Goal: Information Seeking & Learning: Learn about a topic

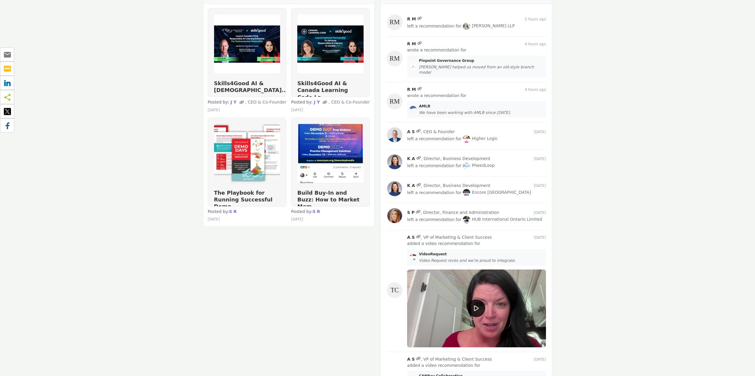
scroll to position [355, 0]
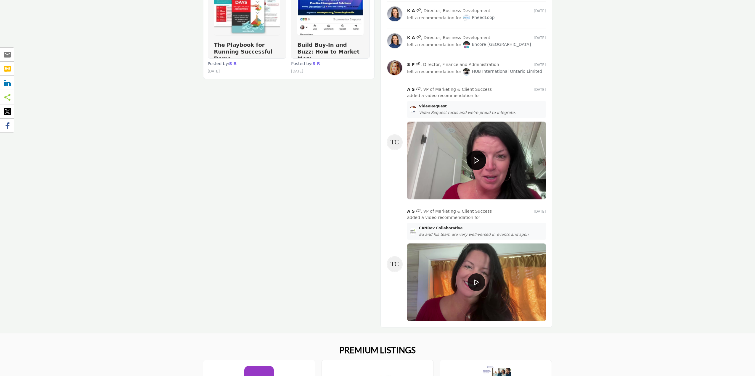
click at [476, 157] on icon at bounding box center [476, 160] width 5 height 7
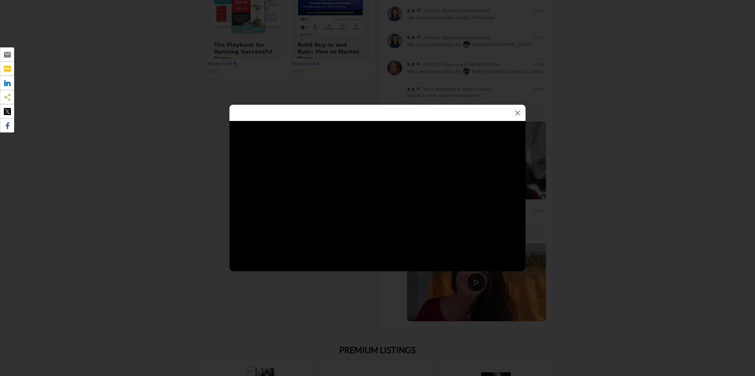
click at [517, 113] on button "×" at bounding box center [518, 113] width 12 height 12
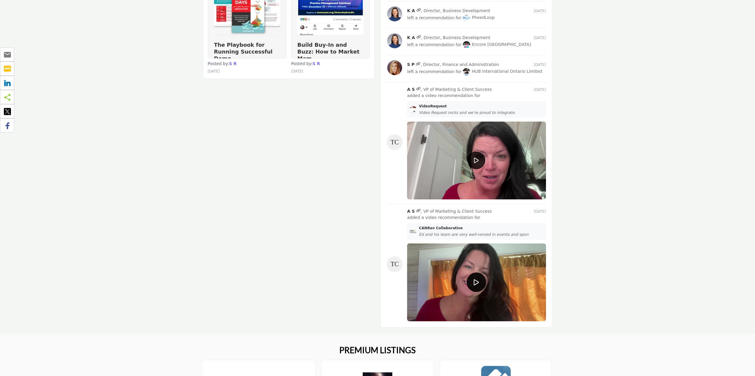
click at [476, 279] on icon at bounding box center [476, 282] width 5 height 7
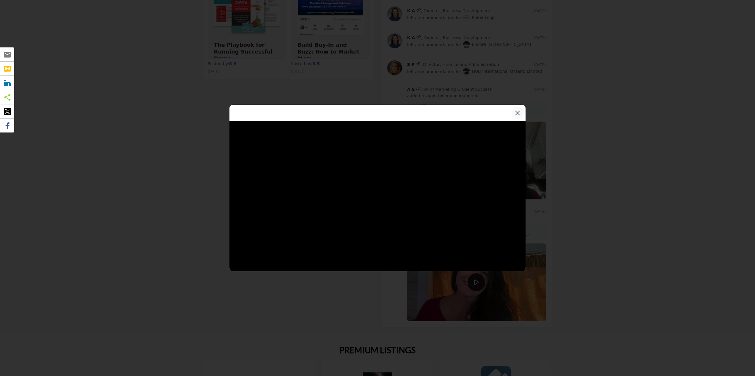
click at [519, 112] on button "×" at bounding box center [518, 113] width 12 height 12
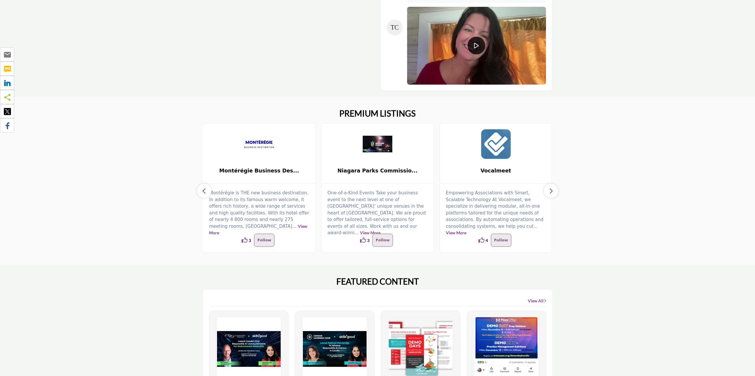
scroll to position [770, 0]
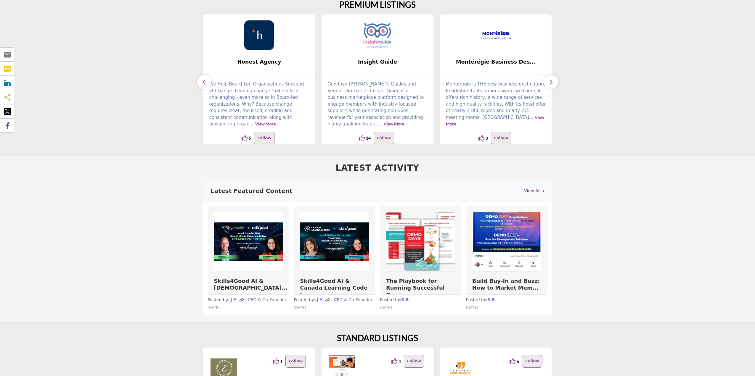
scroll to position [237, 0]
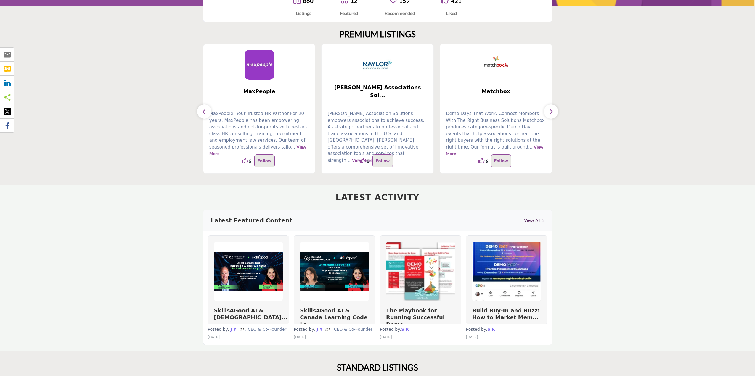
scroll to position [118, 0]
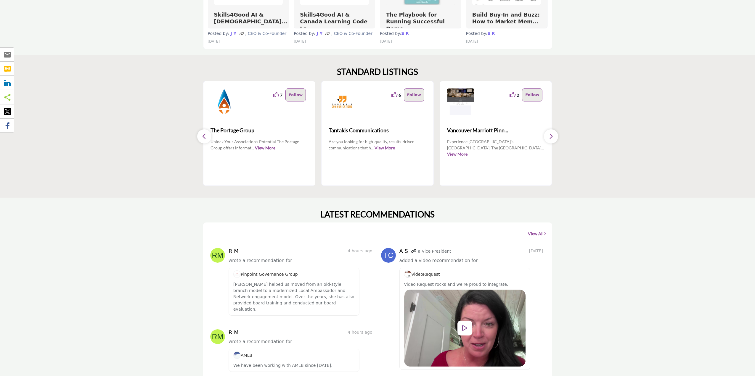
scroll to position [503, 0]
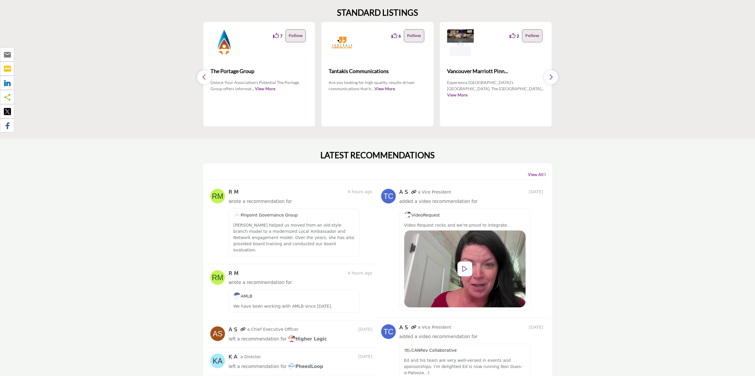
click at [412, 192] on icon at bounding box center [413, 192] width 5 height 4
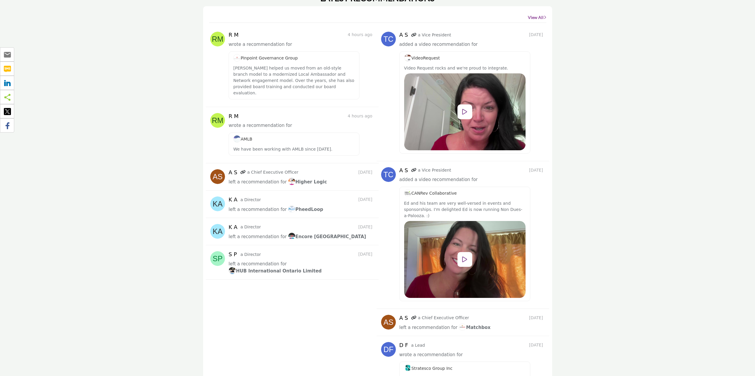
scroll to position [681, 0]
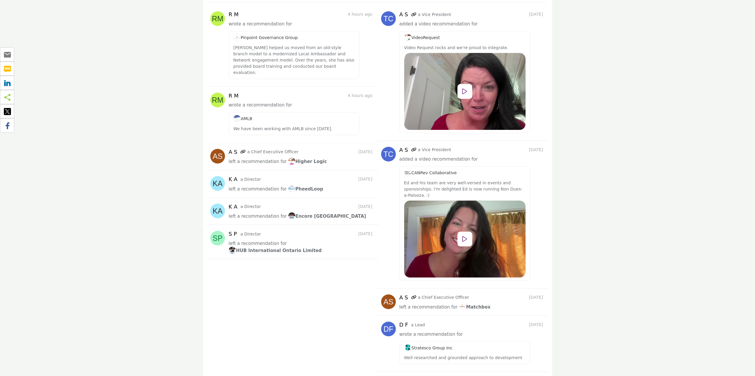
click at [246, 154] on icon at bounding box center [242, 152] width 5 height 4
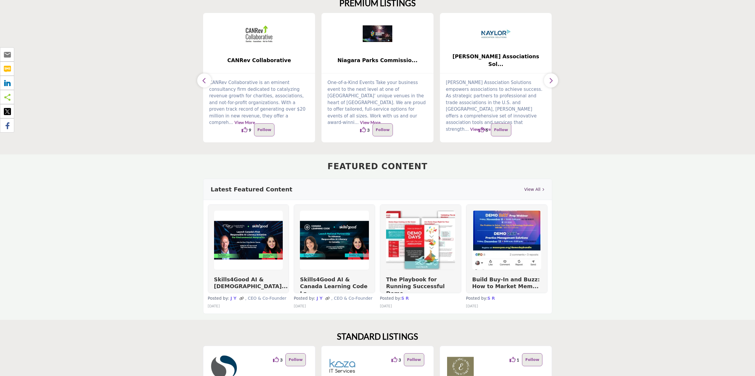
scroll to position [298, 0]
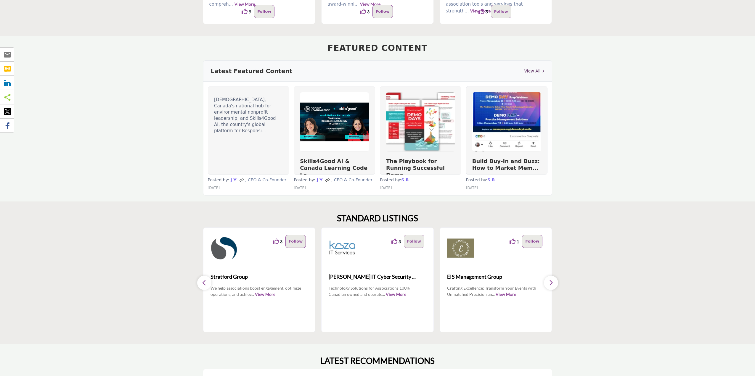
click at [239, 181] on icon at bounding box center [241, 181] width 4 height 4
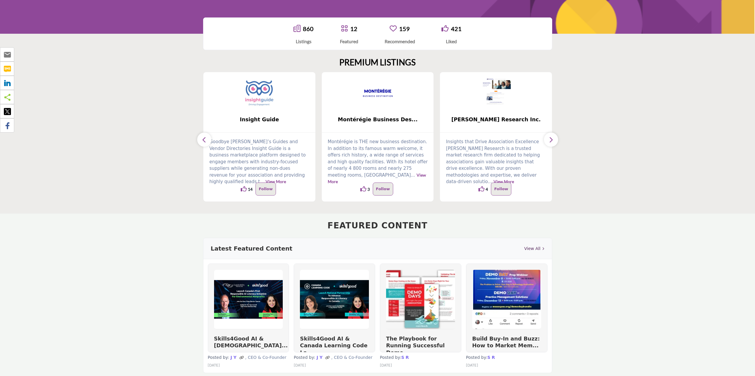
scroll to position [298, 0]
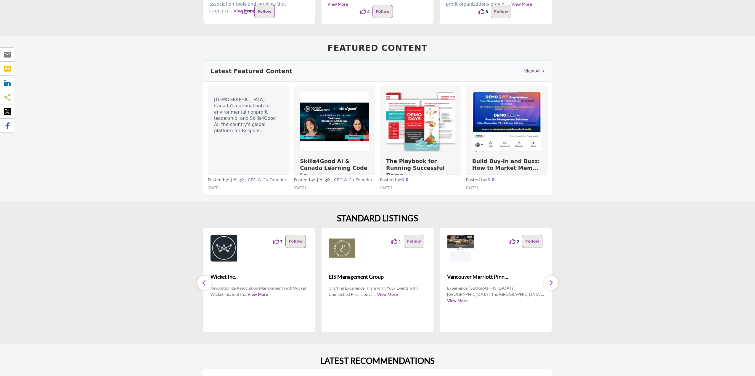
click at [239, 180] on icon at bounding box center [241, 181] width 4 height 4
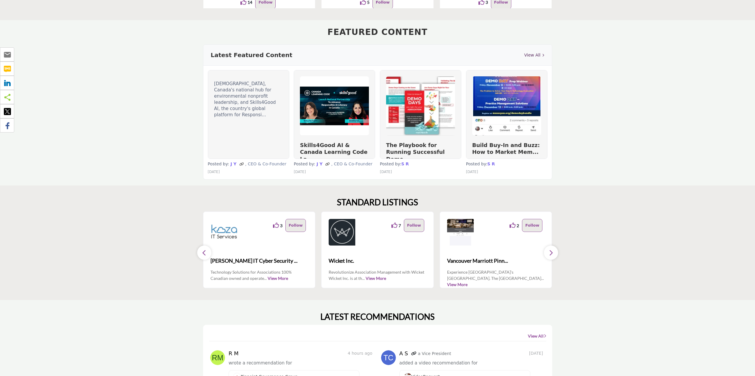
scroll to position [284, 0]
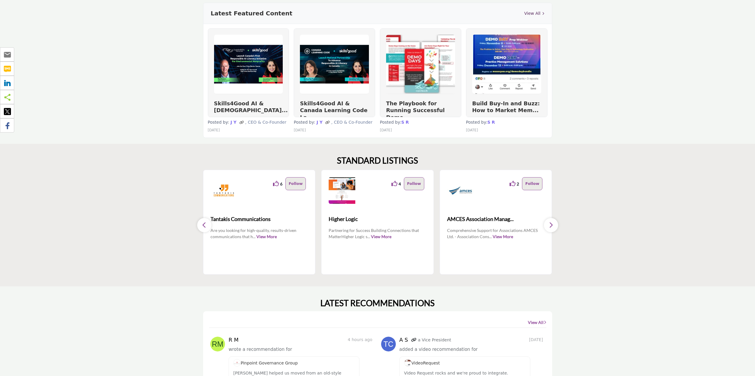
scroll to position [562, 0]
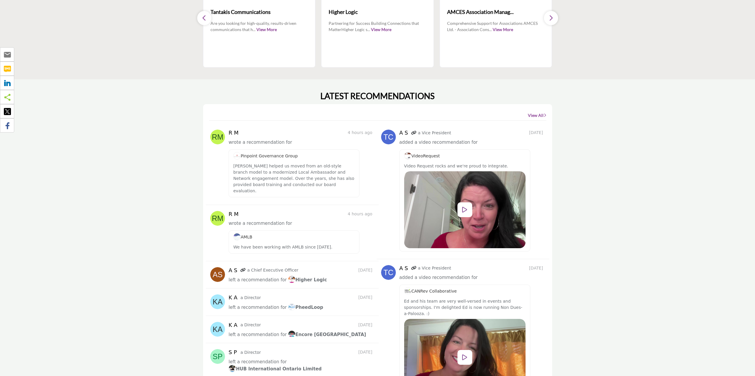
click at [337, 97] on h2 "LATEST RECOMMENDATIONS" at bounding box center [377, 96] width 114 height 10
drag, startPoint x: 337, startPoint y: 97, endPoint x: 381, endPoint y: 95, distance: 43.6
click at [381, 95] on h2 "LATEST RECOMMENDATIONS" at bounding box center [377, 96] width 114 height 10
copy h2 "LATEST RECOMMENDATIONS"
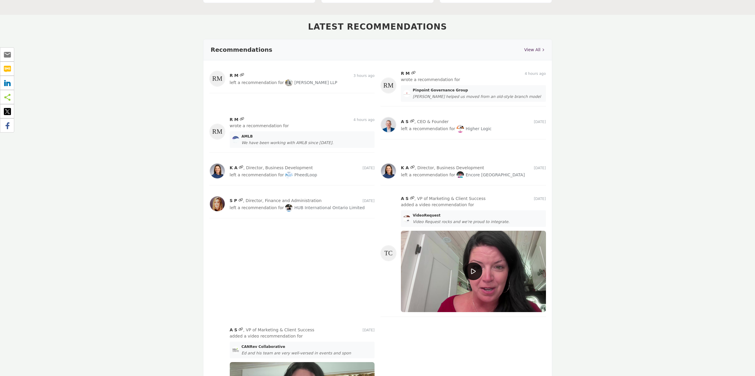
scroll to position [770, 0]
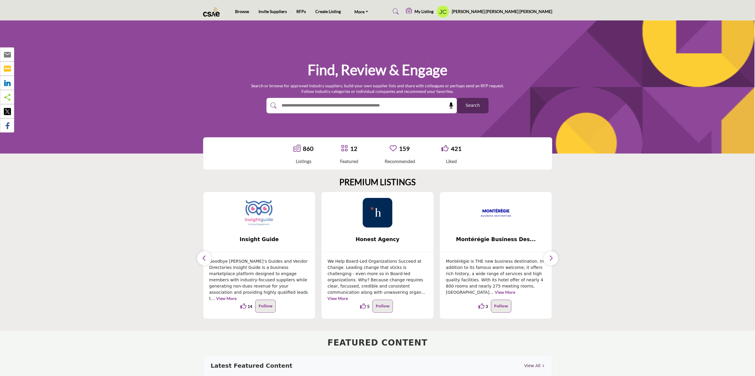
scroll to position [770, 0]
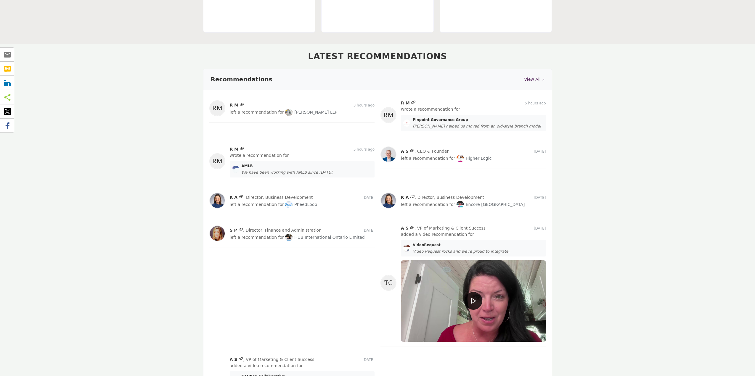
scroll to position [562, 0]
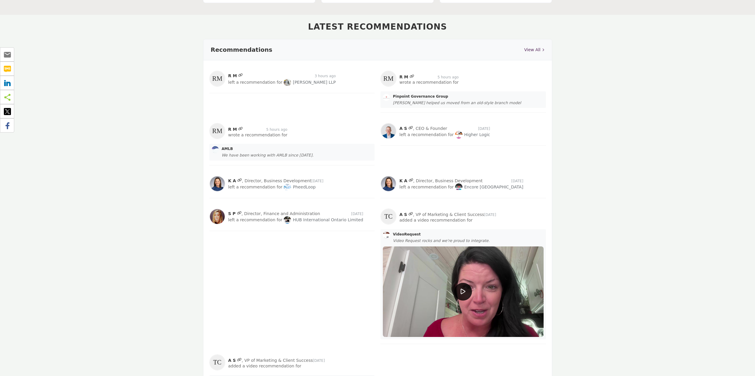
scroll to position [592, 0]
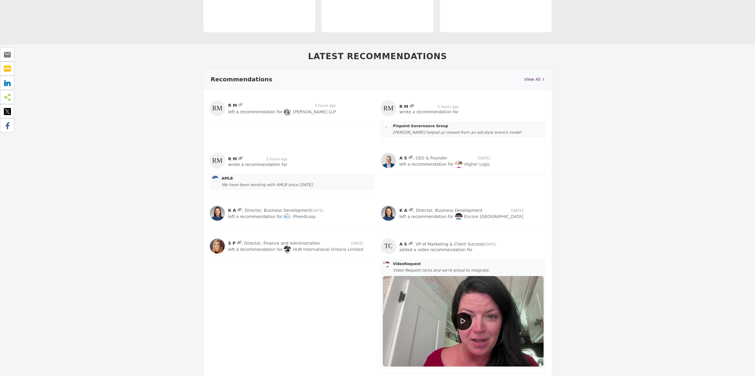
click at [239, 105] on icon at bounding box center [240, 105] width 4 height 4
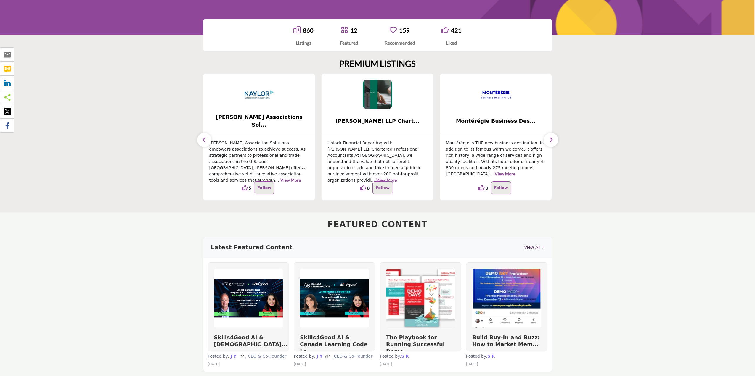
scroll to position [266, 0]
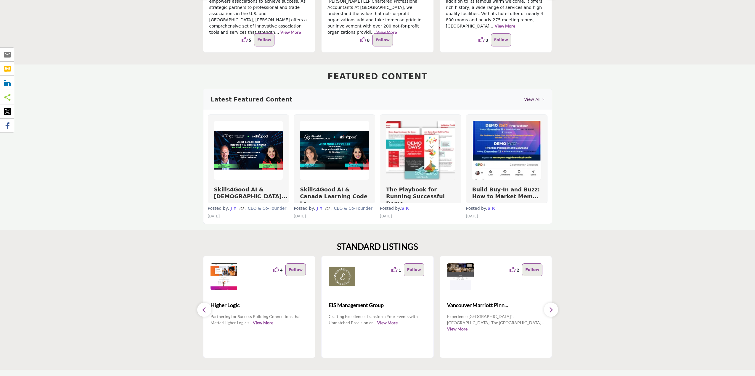
click at [537, 98] on link "View All" at bounding box center [534, 100] width 20 height 6
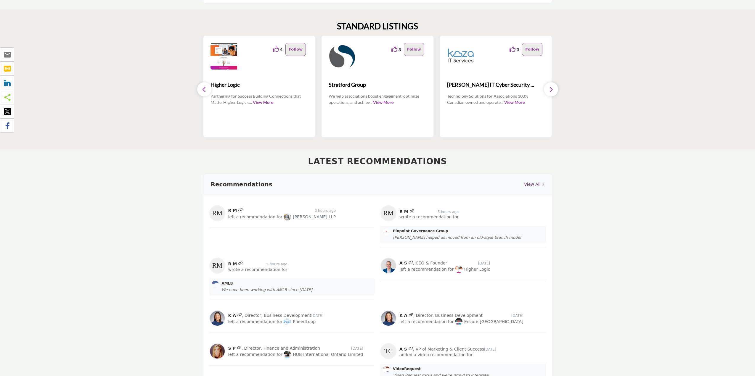
scroll to position [517, 0]
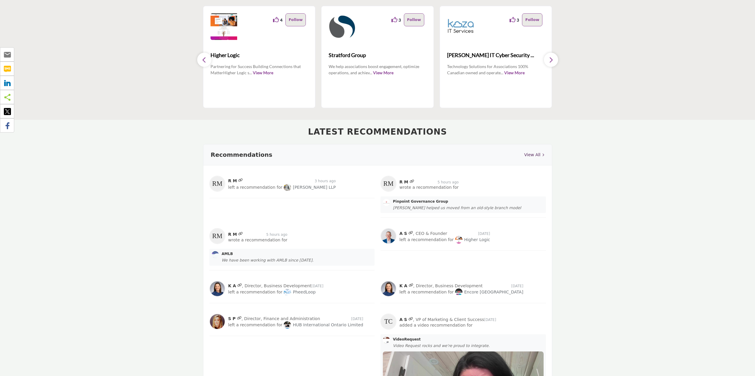
click at [536, 155] on link "View All" at bounding box center [534, 155] width 20 height 6
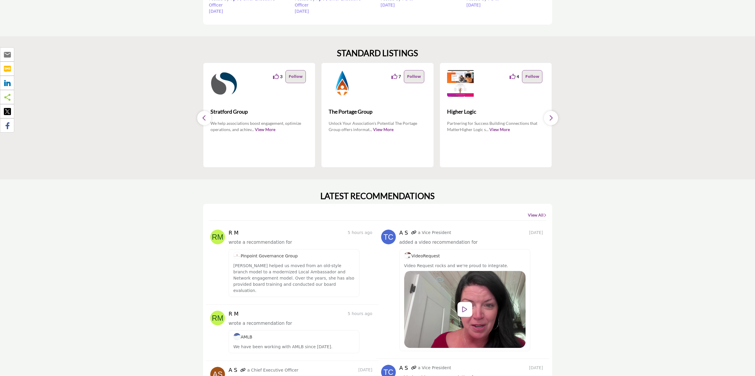
scroll to position [622, 0]
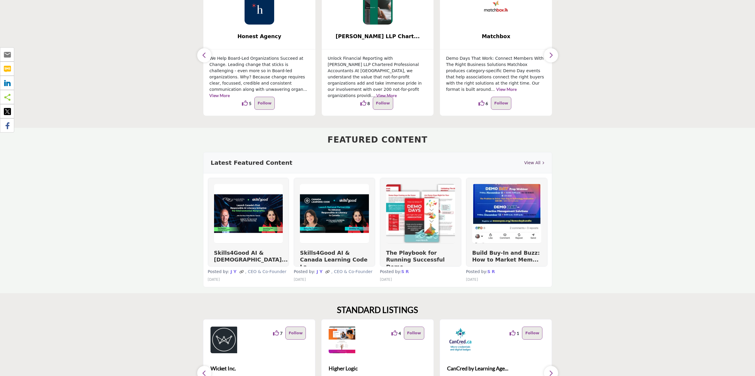
scroll to position [233, 0]
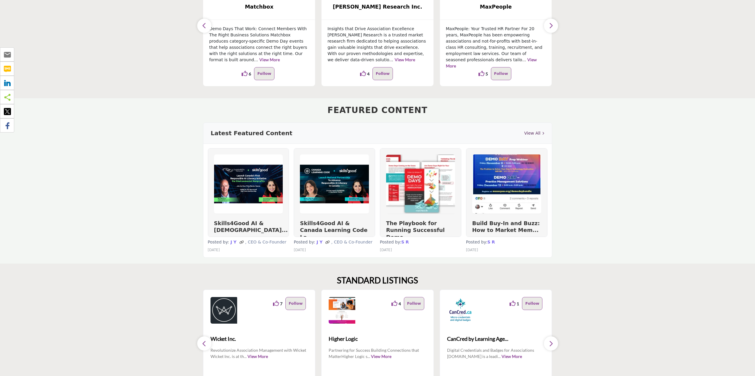
click at [531, 133] on link "View All" at bounding box center [534, 133] width 20 height 6
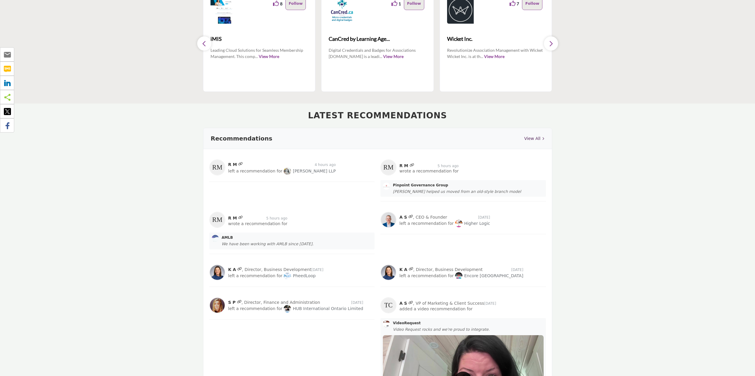
scroll to position [562, 0]
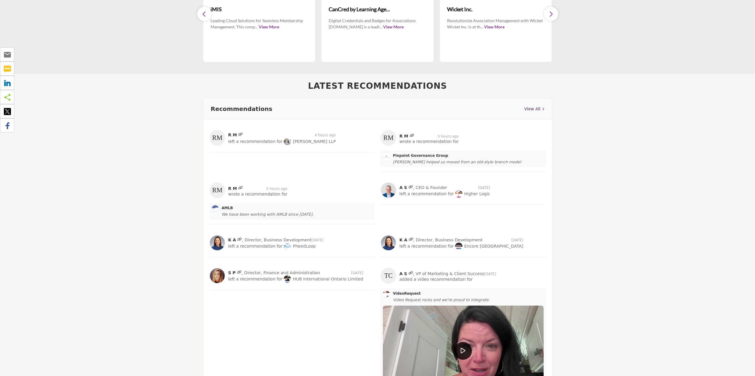
click at [532, 107] on link "View All" at bounding box center [534, 109] width 20 height 6
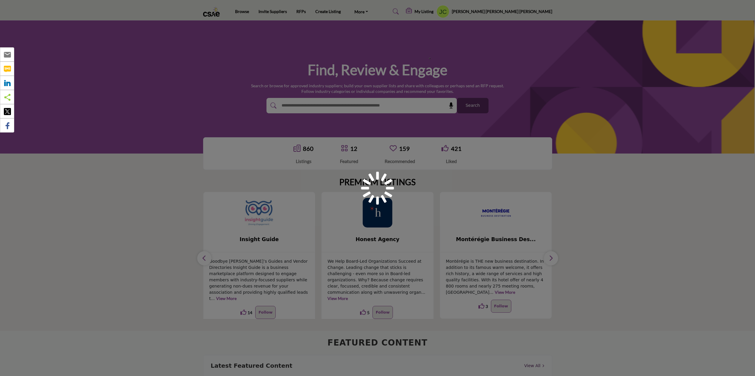
scroll to position [562, 0]
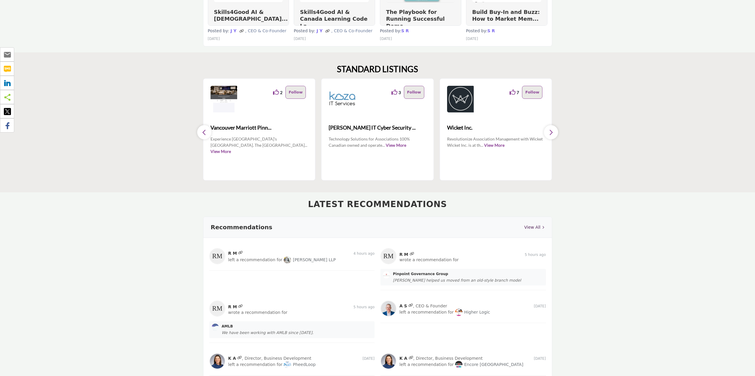
scroll to position [681, 0]
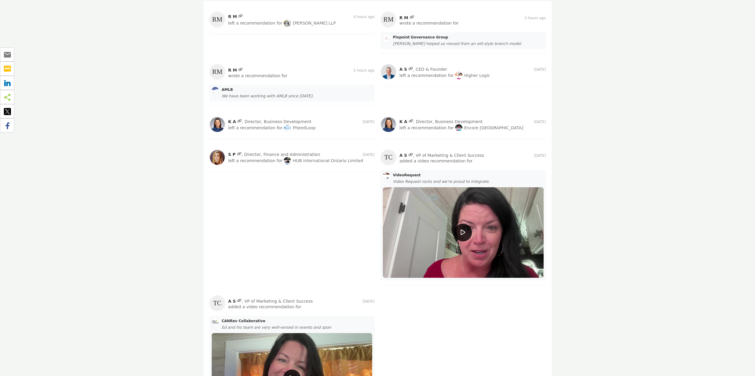
drag, startPoint x: 286, startPoint y: 196, endPoint x: 607, endPoint y: 245, distance: 324.8
click at [607, 245] on section "LATEST RECOMMENDATIONS Recommendations View All R M 4 hours ago left a recommen…" at bounding box center [377, 197] width 755 height 483
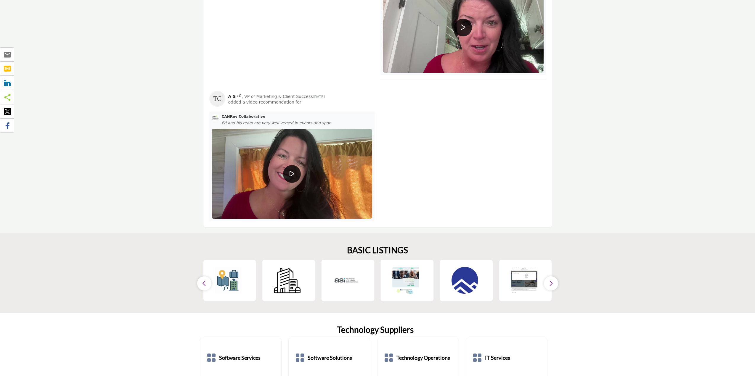
scroll to position [740, 0]
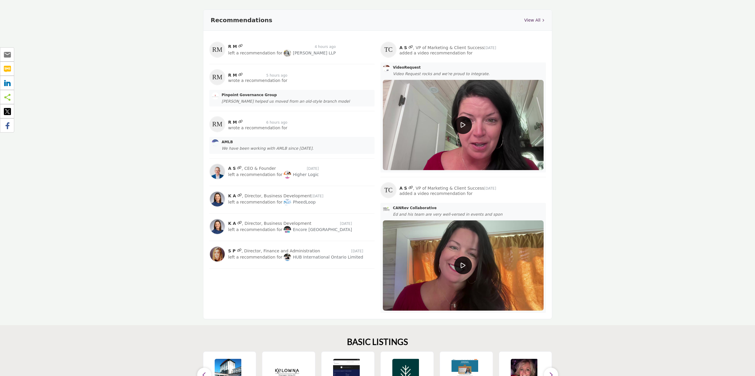
scroll to position [622, 0]
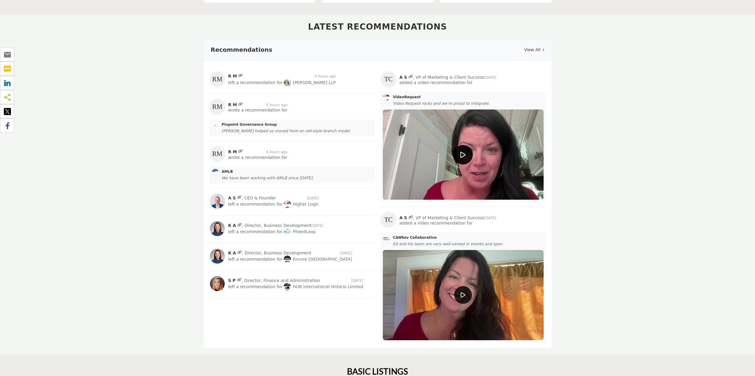
click at [464, 155] on icon at bounding box center [462, 154] width 5 height 7
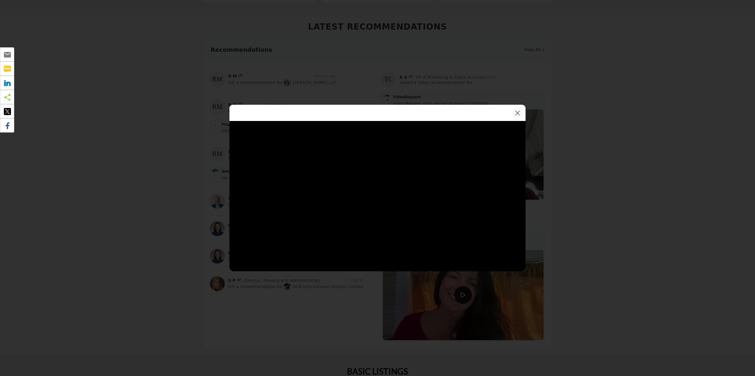
click at [517, 112] on button "×" at bounding box center [518, 113] width 12 height 12
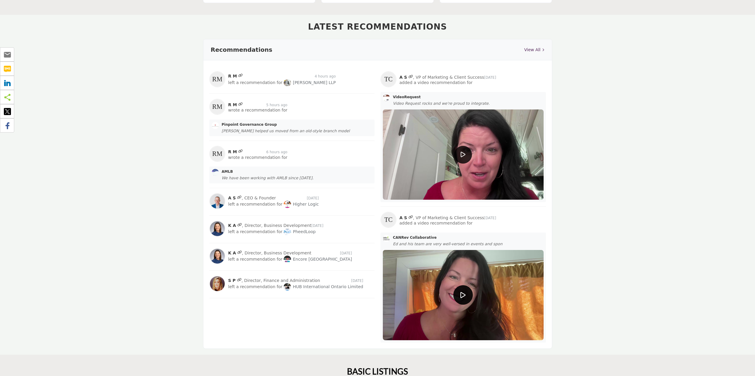
click at [465, 289] on div at bounding box center [463, 295] width 20 height 20
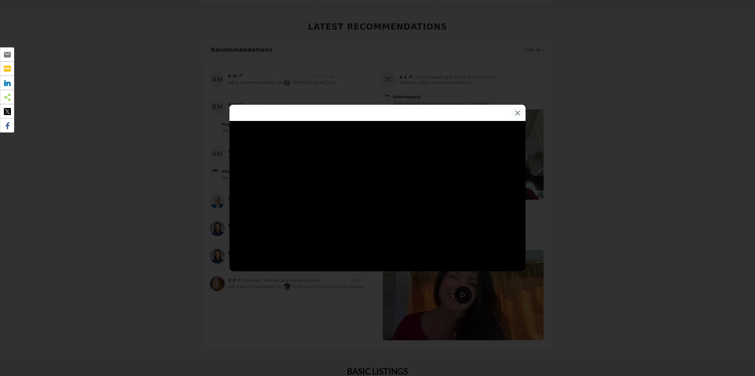
click at [518, 115] on button "×" at bounding box center [518, 113] width 12 height 12
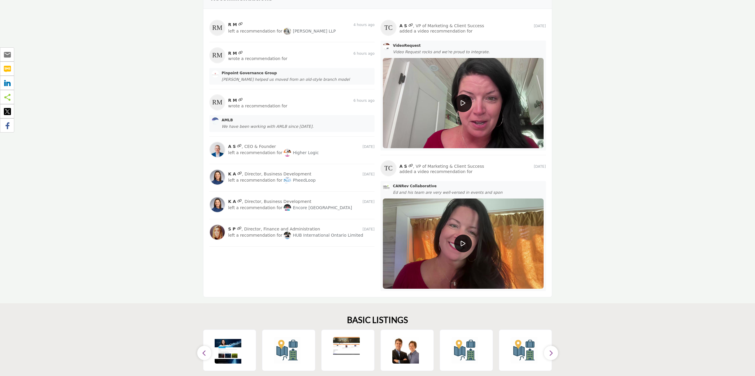
scroll to position [644, 0]
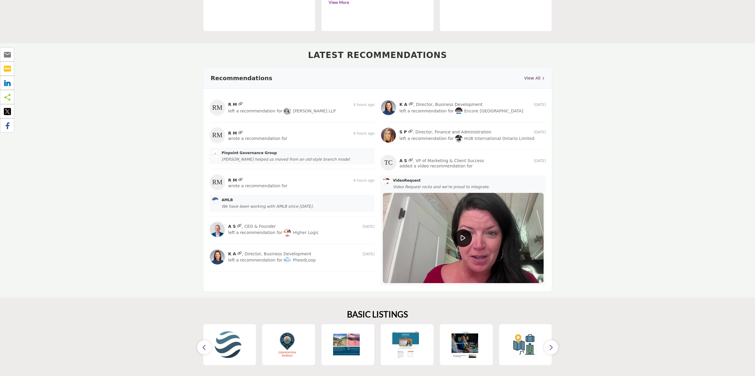
scroll to position [504, 0]
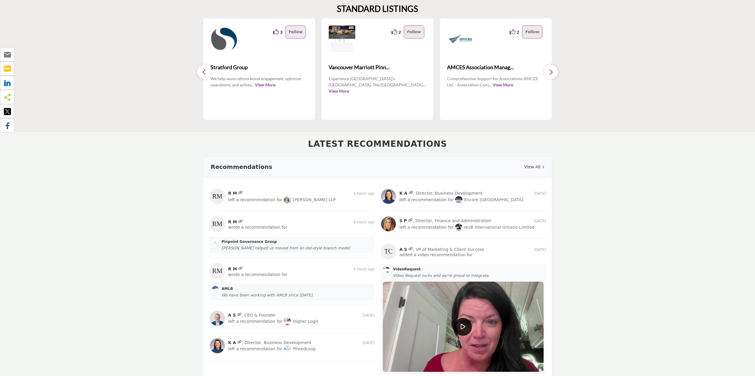
drag, startPoint x: 631, startPoint y: 147, endPoint x: 624, endPoint y: 95, distance: 52.5
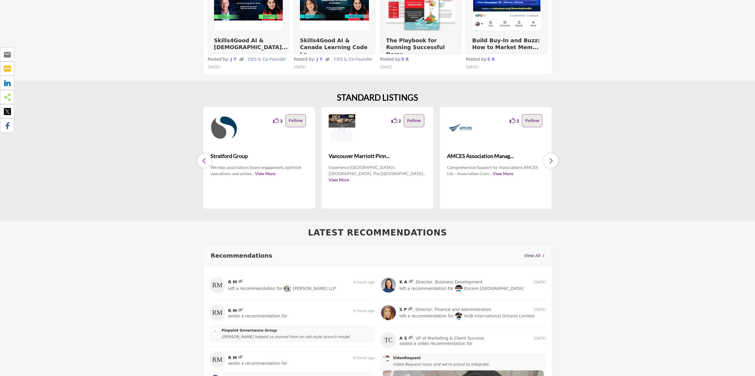
scroll to position [356, 0]
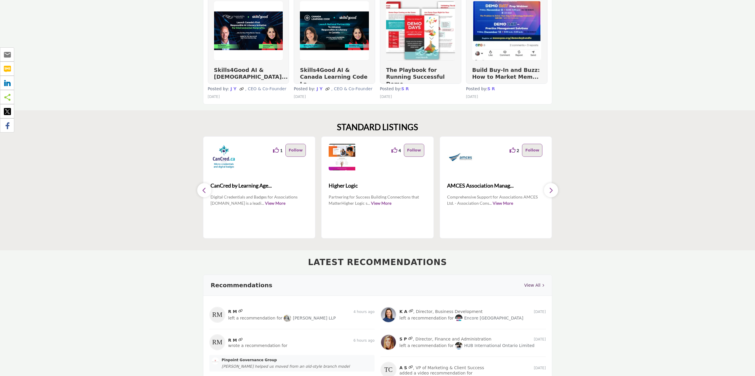
scroll to position [297, 0]
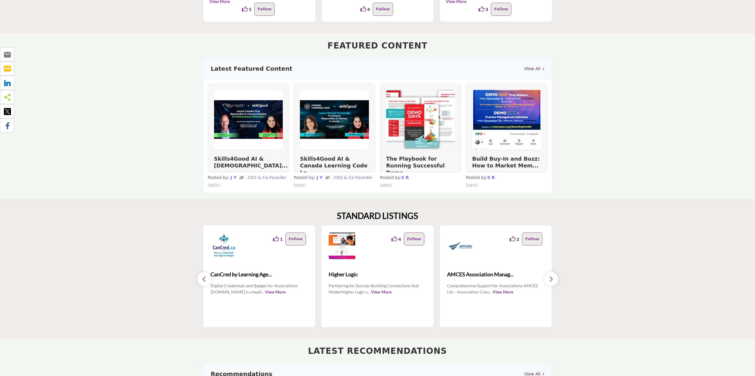
drag, startPoint x: 641, startPoint y: 234, endPoint x: 578, endPoint y: 97, distance: 150.8
drag, startPoint x: 578, startPoint y: 97, endPoint x: 650, endPoint y: 78, distance: 73.4
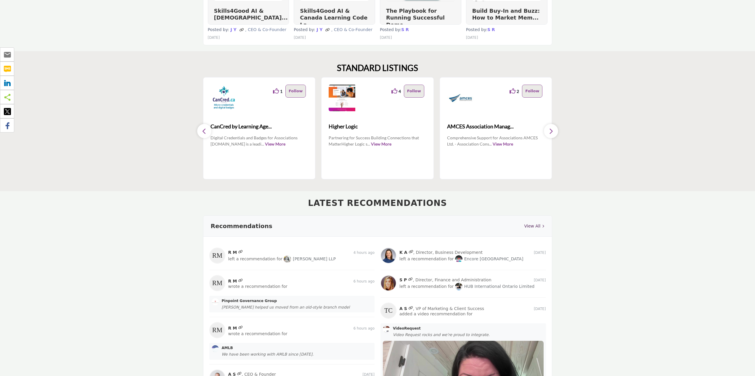
scroll to position [416, 0]
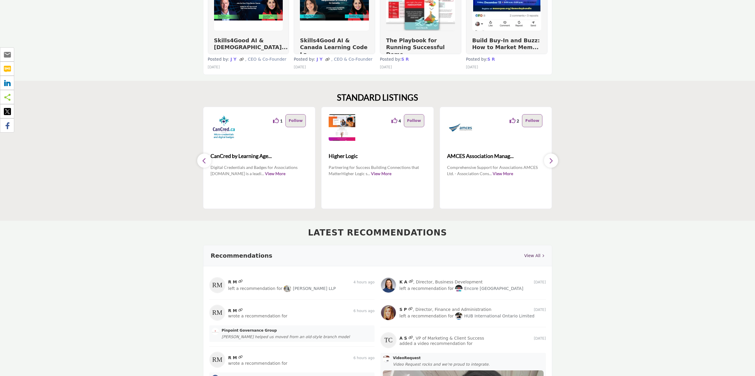
drag, startPoint x: 128, startPoint y: 150, endPoint x: 138, endPoint y: 145, distance: 10.2
click at [128, 150] on section "STANDARD LISTINGS 1 1 4" at bounding box center [377, 151] width 755 height 140
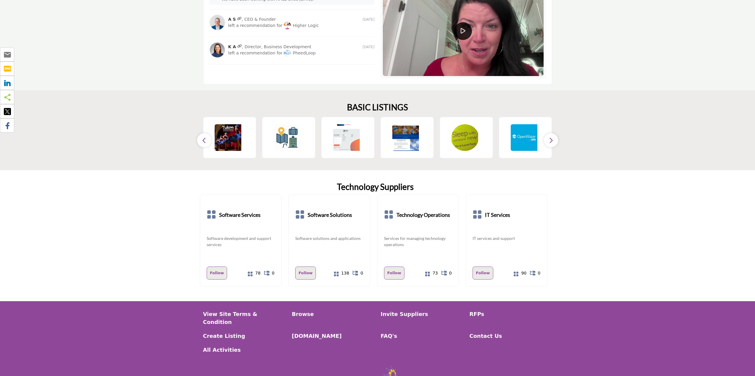
scroll to position [771, 0]
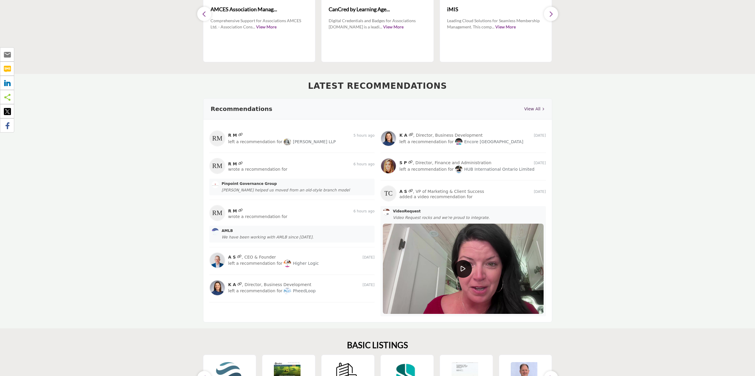
scroll to position [592, 0]
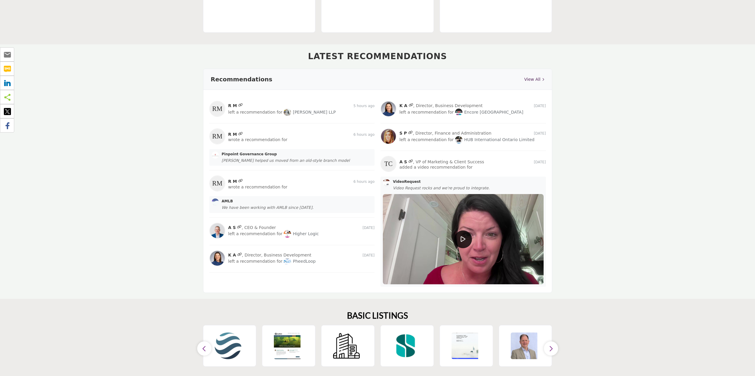
click at [619, 115] on section "LATEST RECOMMENDATIONS Recommendations View All R M 5 hours ago left a recommen…" at bounding box center [377, 171] width 755 height 255
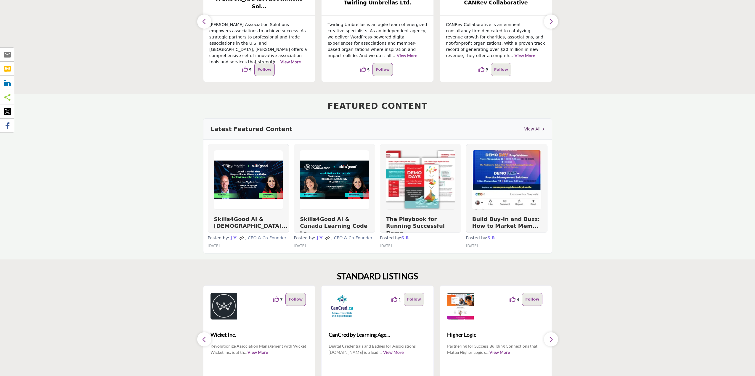
scroll to position [118, 0]
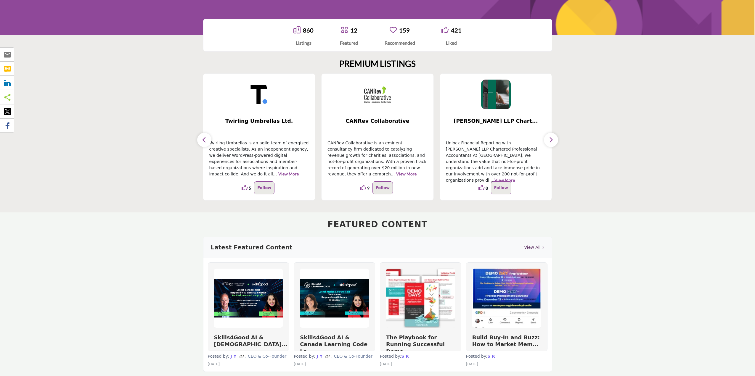
click at [531, 247] on link "View All" at bounding box center [534, 248] width 20 height 6
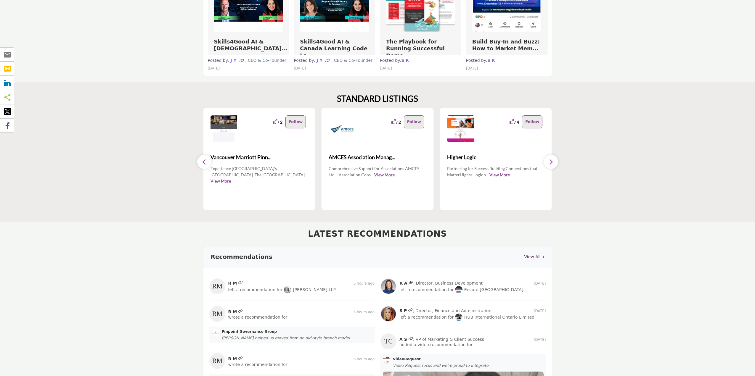
scroll to position [503, 0]
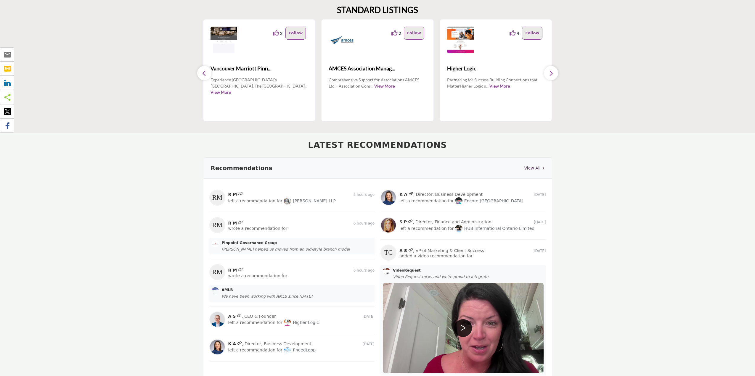
click at [526, 166] on link "View All" at bounding box center [534, 168] width 20 height 6
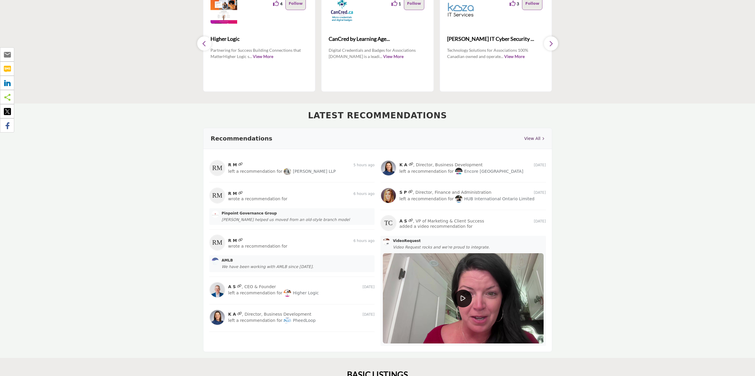
scroll to position [592, 0]
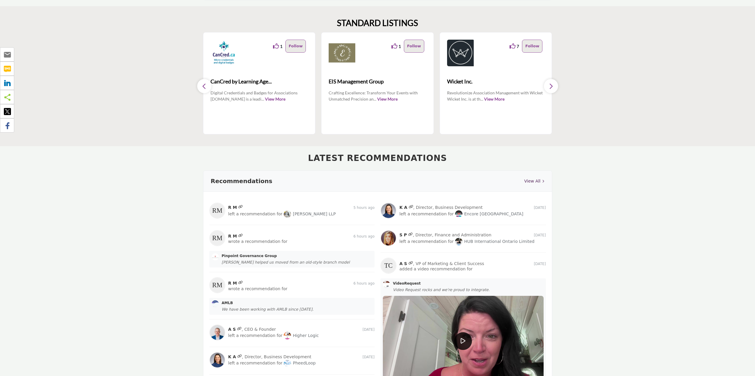
scroll to position [549, 0]
